Goal: Task Accomplishment & Management: Complete application form

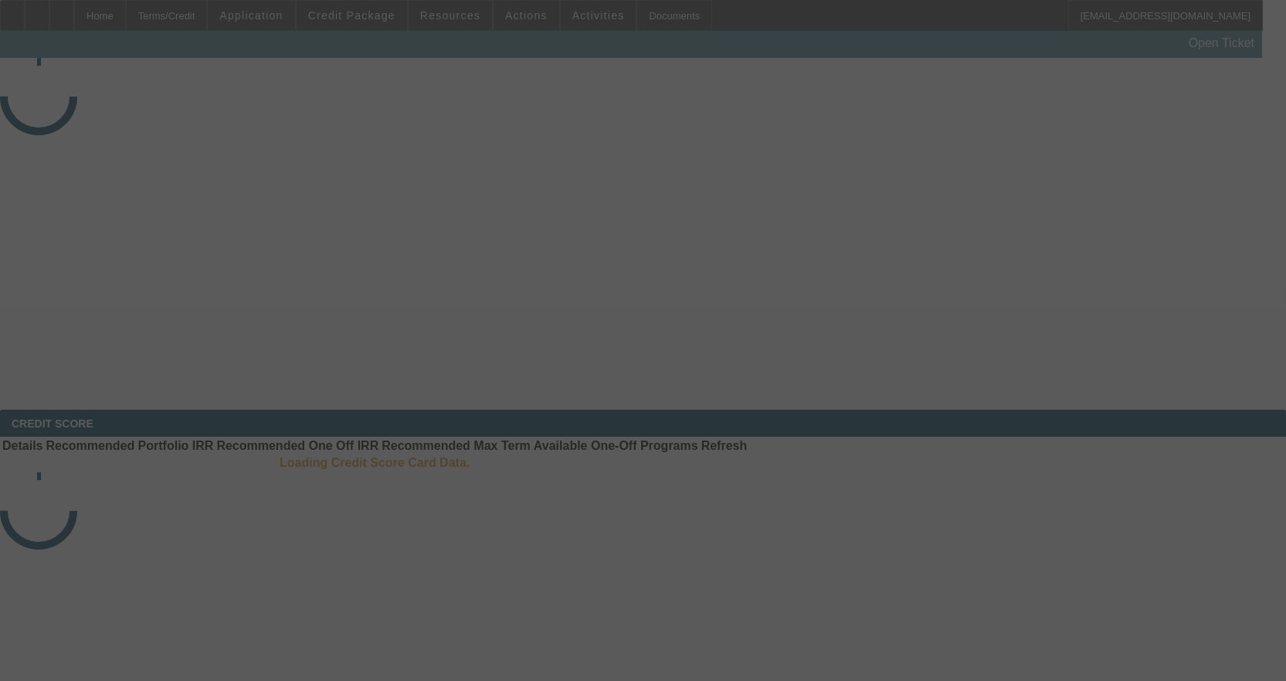
select select "4"
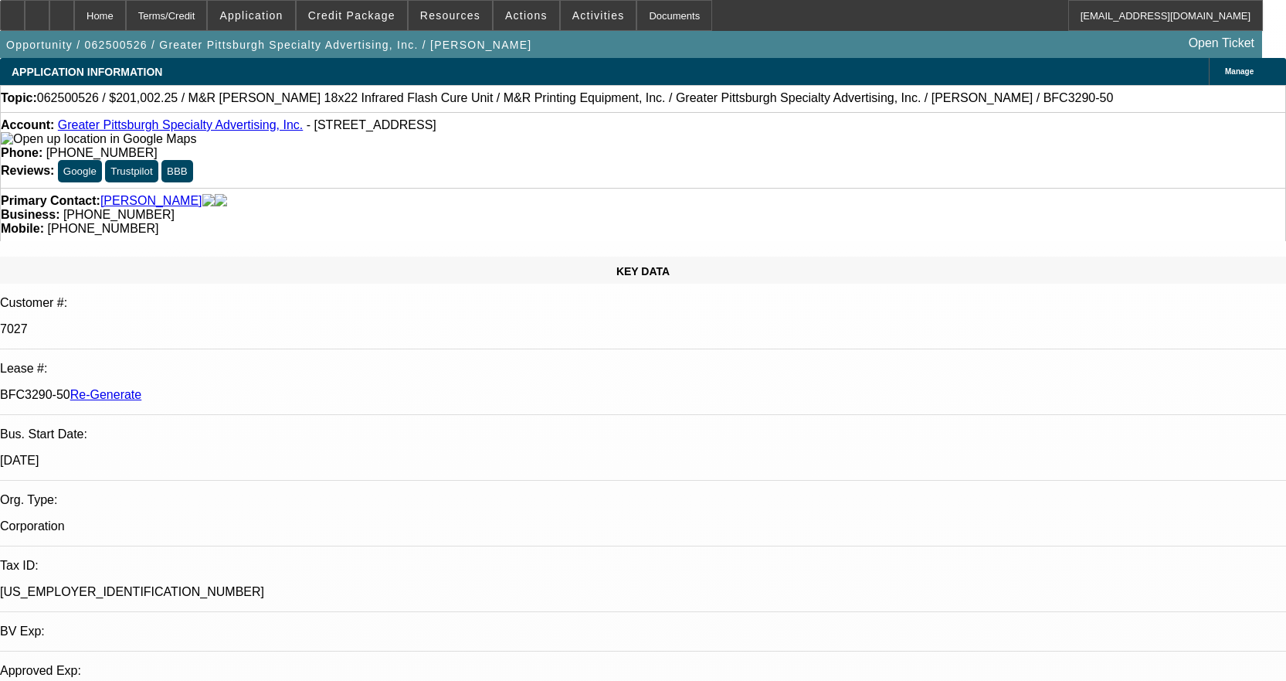
select select "0"
select select "2"
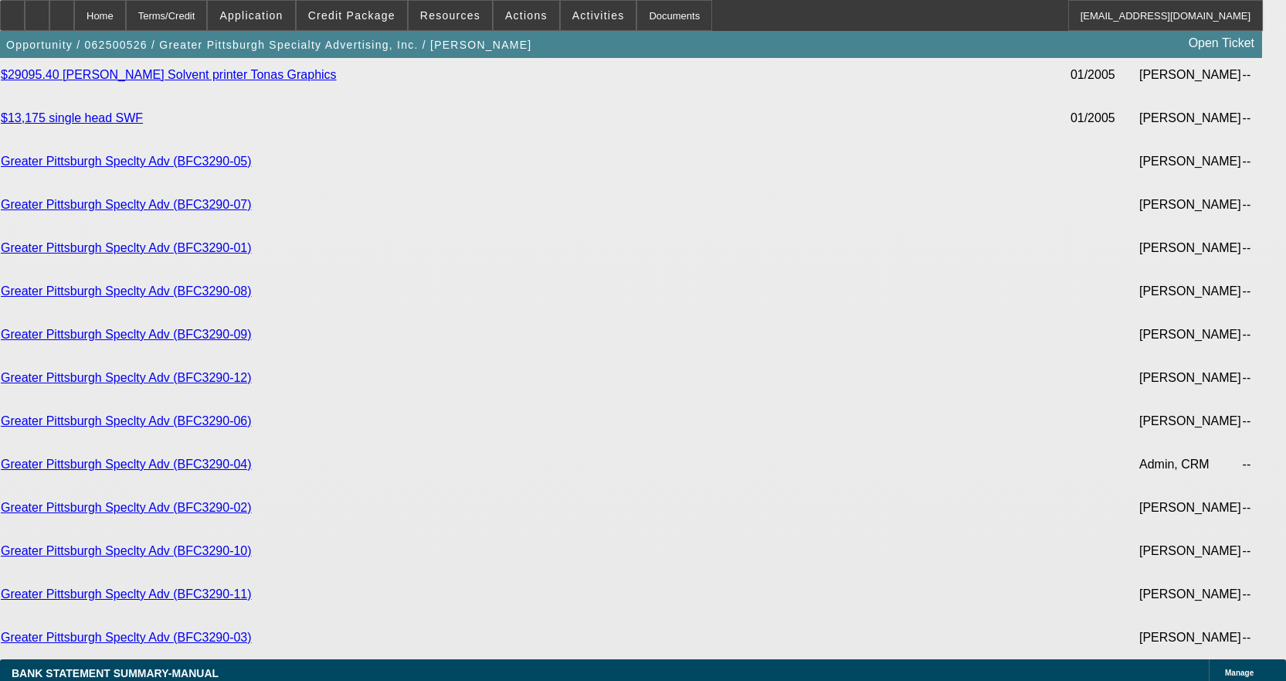
scroll to position [4790, 0]
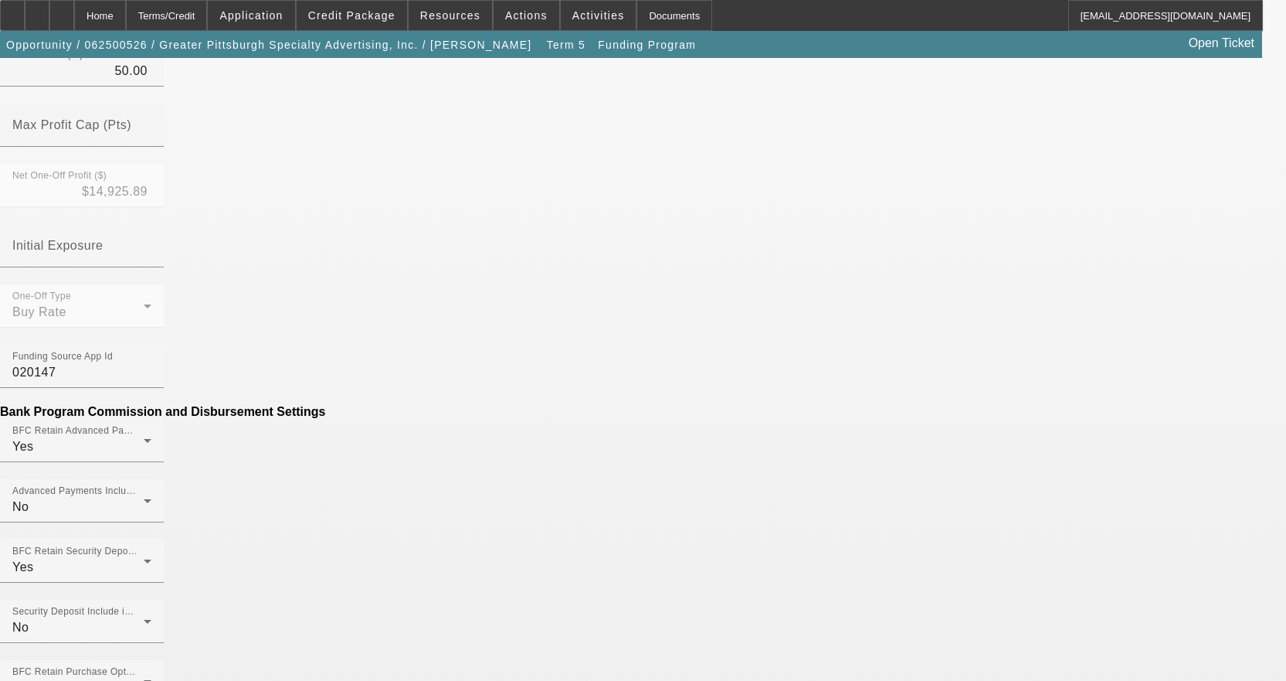
scroll to position [1082, 0]
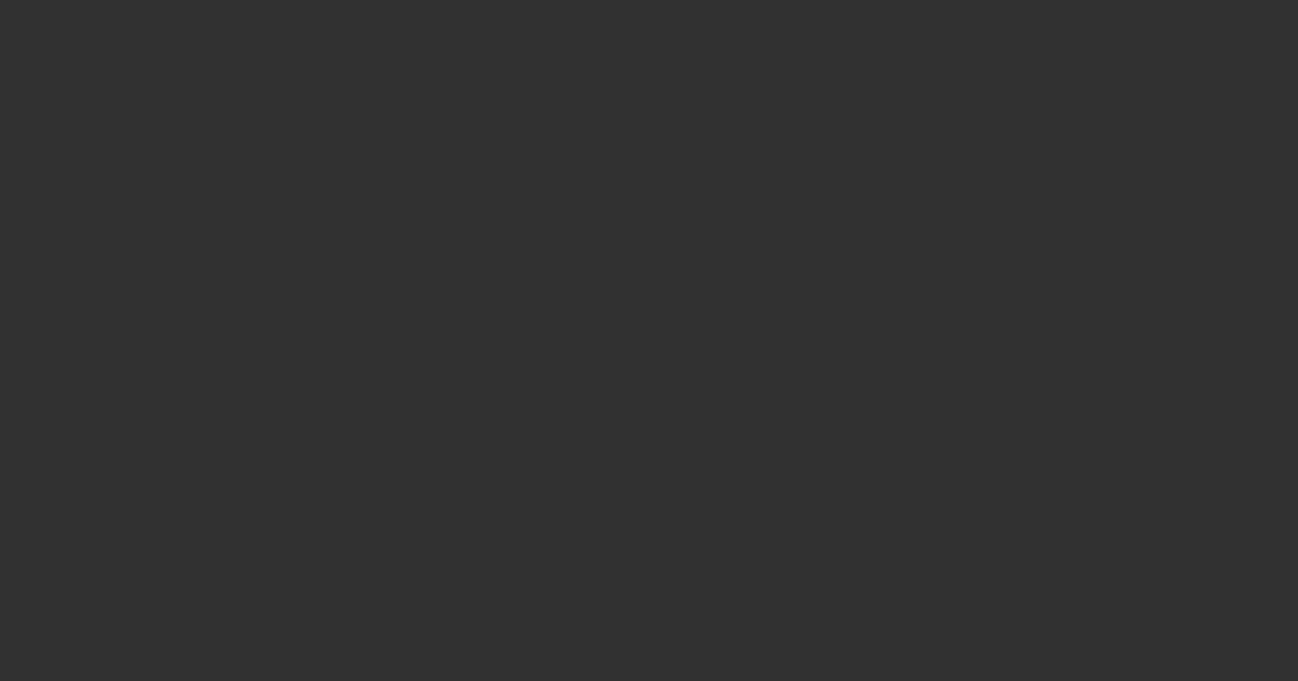
select select "4"
select select "0"
select select "2"
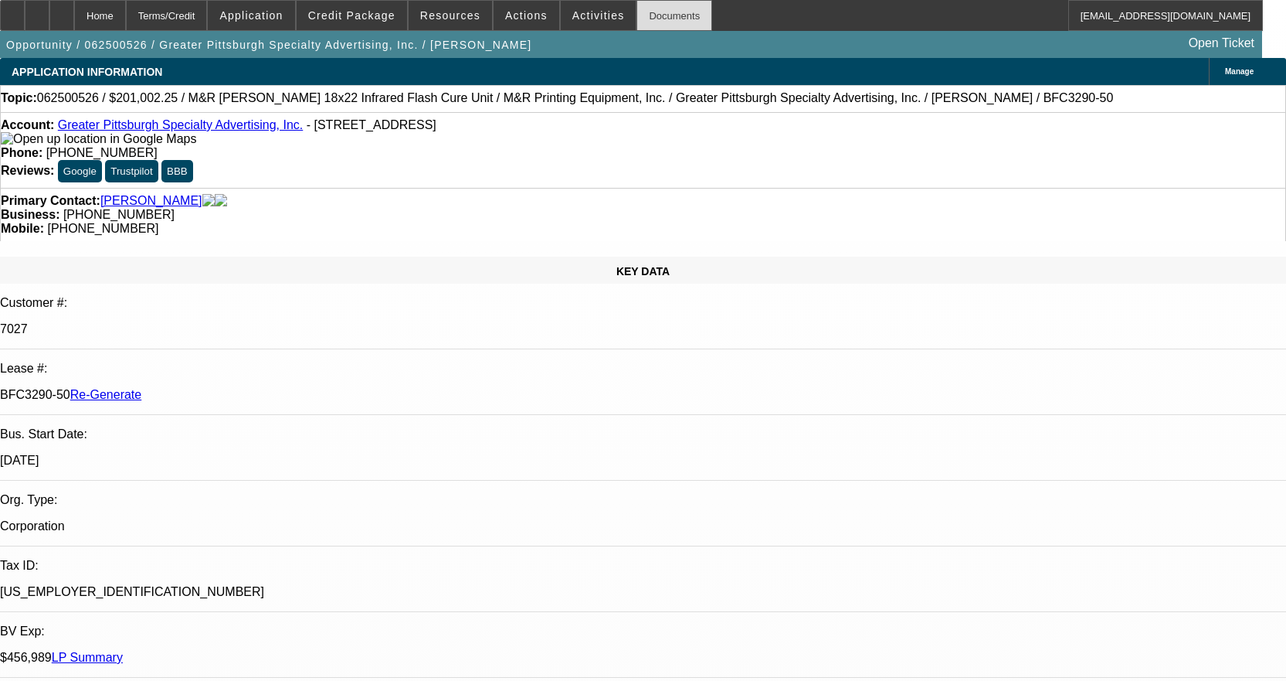
drag, startPoint x: 639, startPoint y: 12, endPoint x: 610, endPoint y: 0, distance: 31.9
click at [637, 11] on div "Documents" at bounding box center [675, 15] width 76 height 31
click at [641, 15] on div "Documents" at bounding box center [675, 15] width 76 height 31
